Goal: Information Seeking & Learning: Learn about a topic

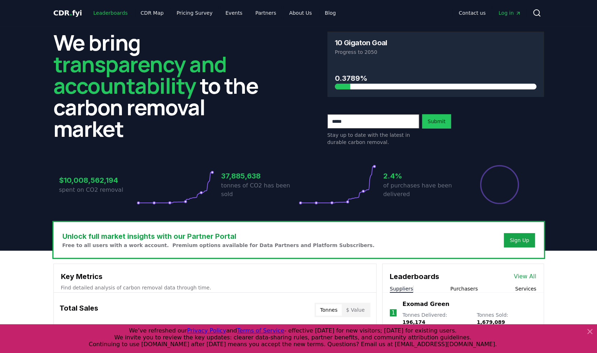
click at [102, 15] on link "Leaderboards" at bounding box center [111, 12] width 46 height 13
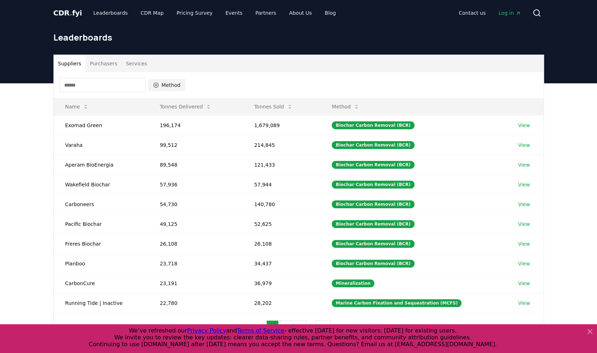
click at [164, 85] on button "Method" at bounding box center [166, 84] width 37 height 11
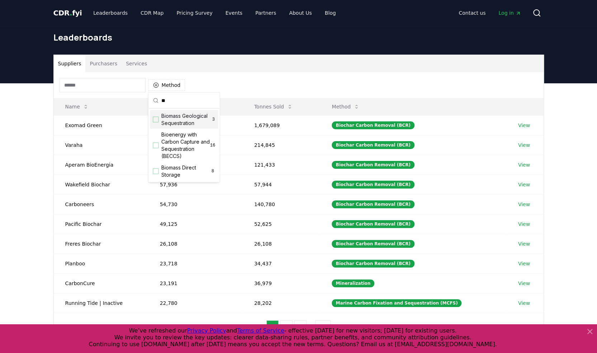
type input "*"
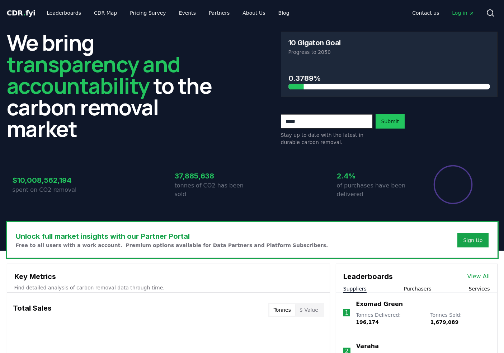
scroll to position [502, 0]
